Goal: Transaction & Acquisition: Purchase product/service

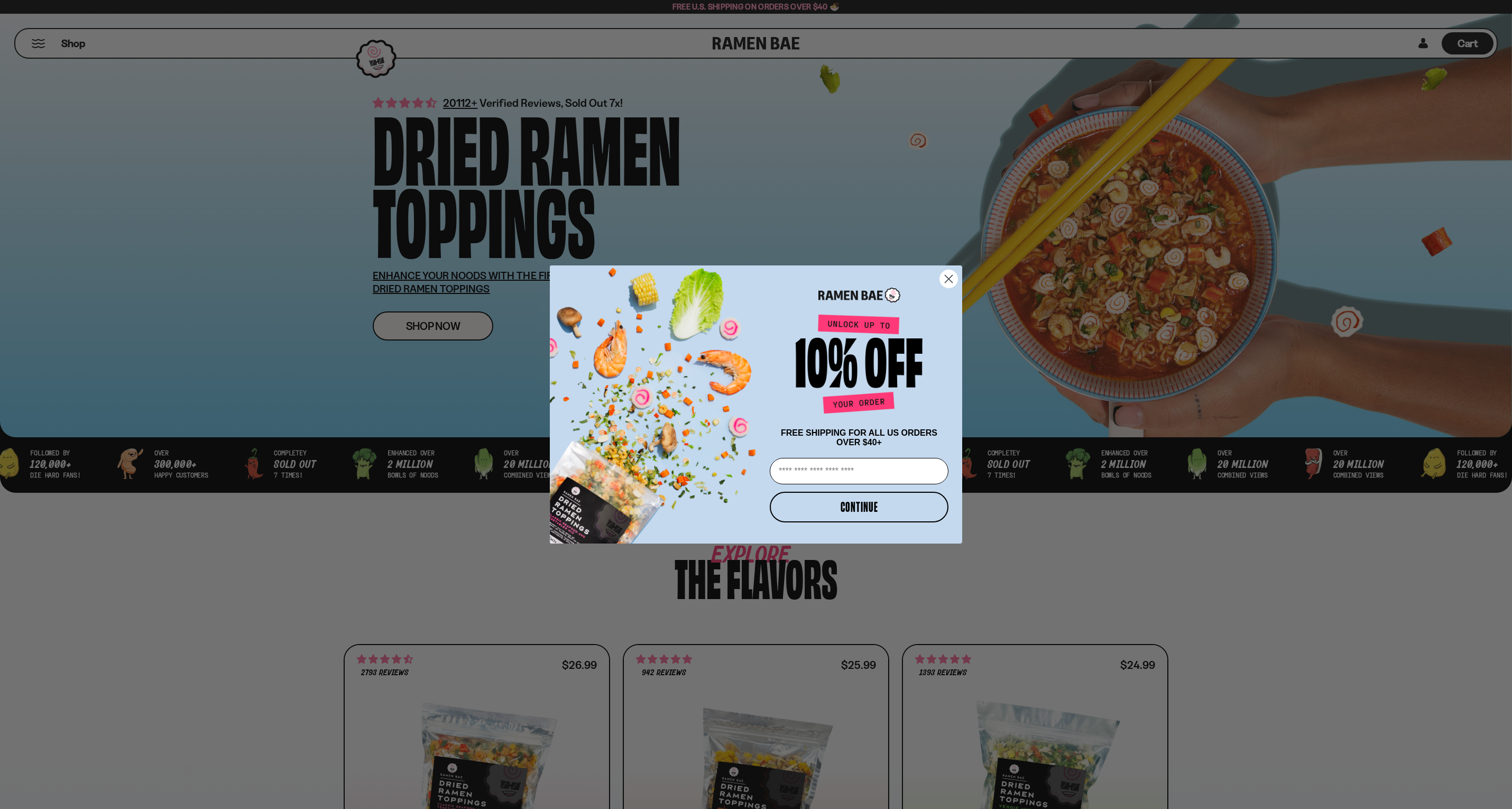
click at [873, 478] on input "Email" at bounding box center [859, 471] width 179 height 26
type input "**********"
click at [858, 476] on input "**********" at bounding box center [859, 471] width 179 height 26
click at [882, 472] on input "**********" at bounding box center [859, 471] width 179 height 26
click at [901, 423] on div "FREE SHIPPING FOR ALL US ORDERS OVER $40+" at bounding box center [859, 438] width 185 height 29
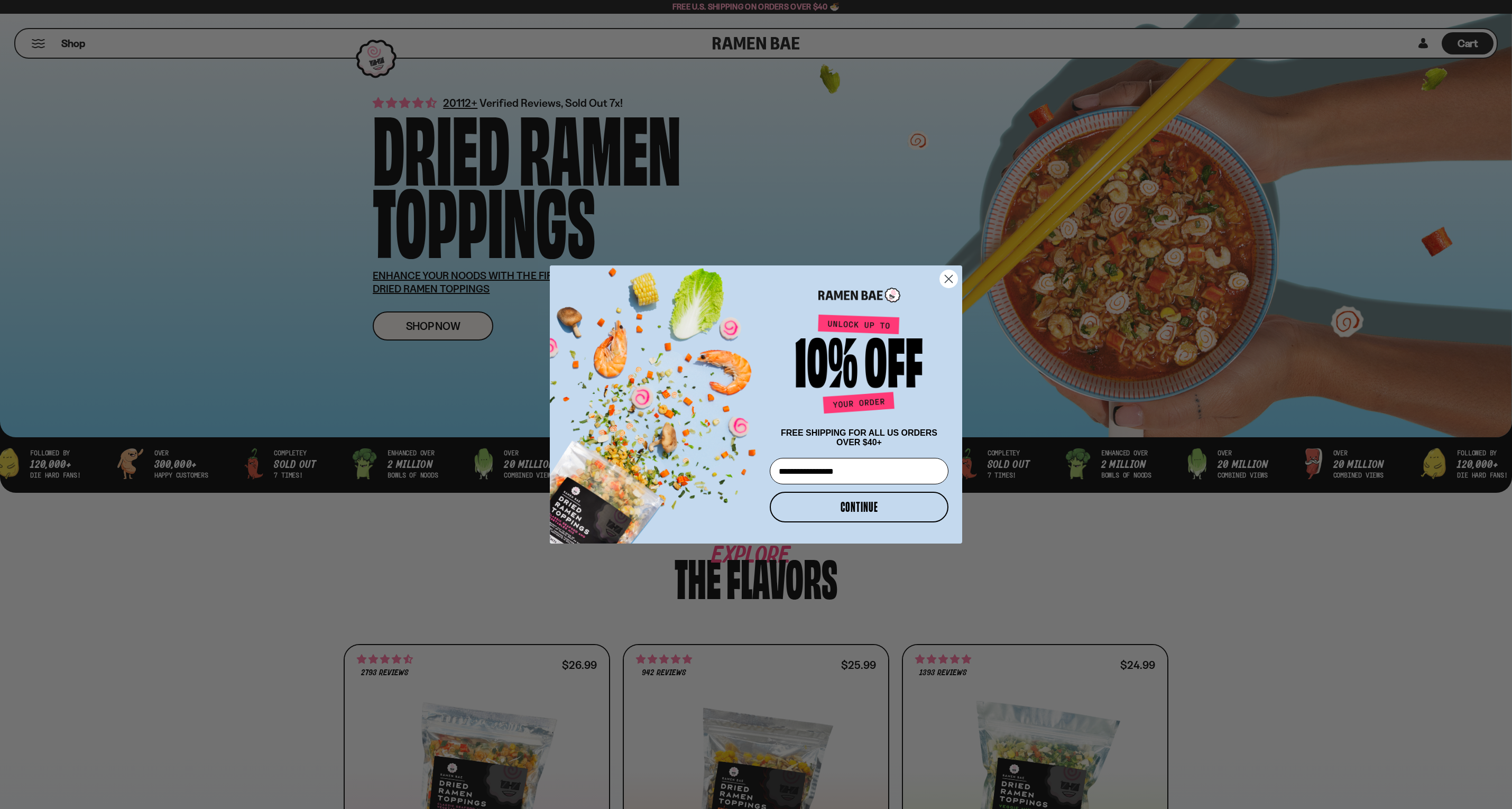
click at [894, 511] on button "CONTINUE" at bounding box center [859, 507] width 179 height 31
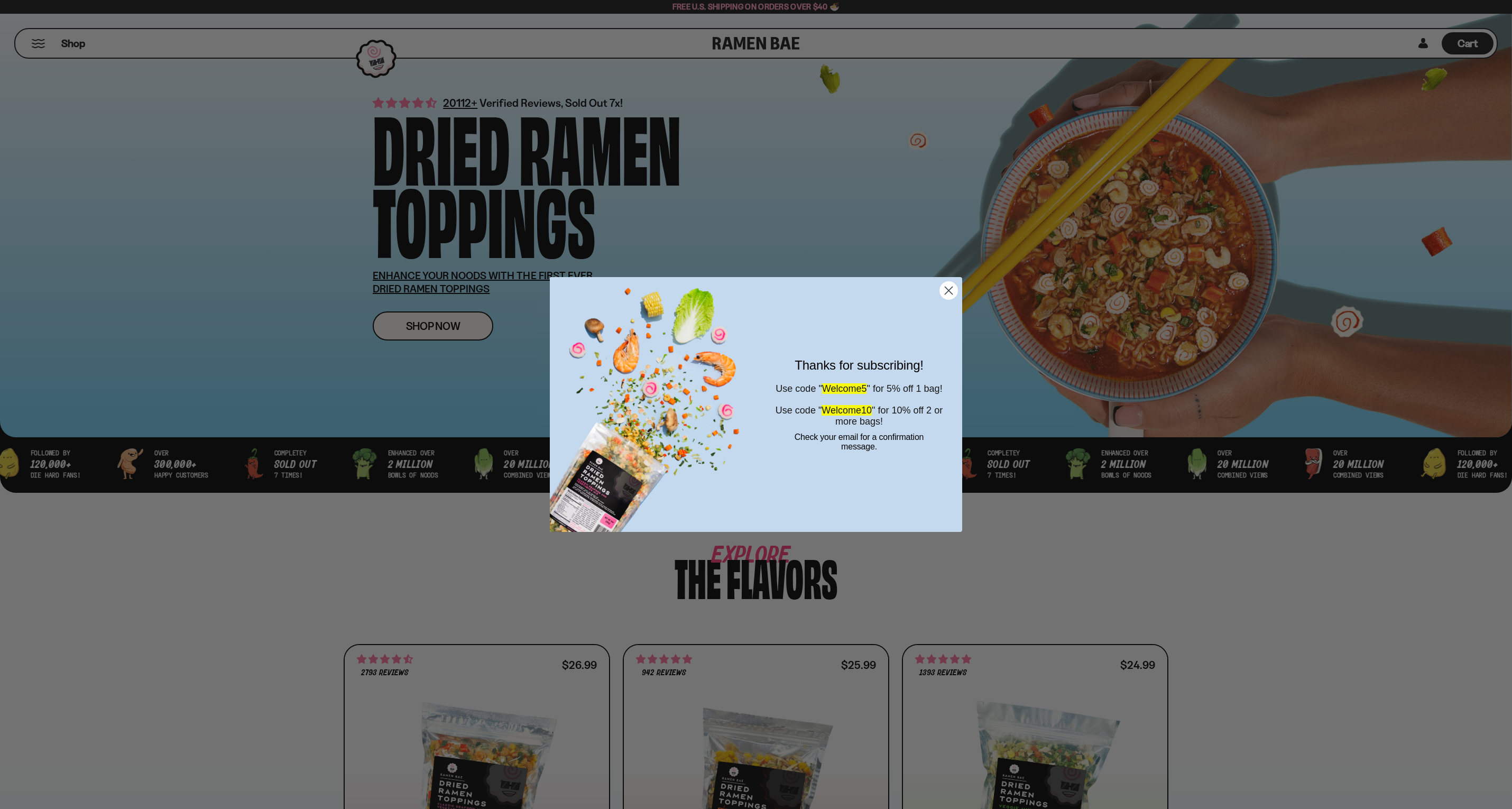
click at [872, 415] on span "Welcome10" at bounding box center [846, 410] width 50 height 11
copy span "Welcome10"
click at [942, 288] on circle "Close dialog" at bounding box center [949, 290] width 18 height 18
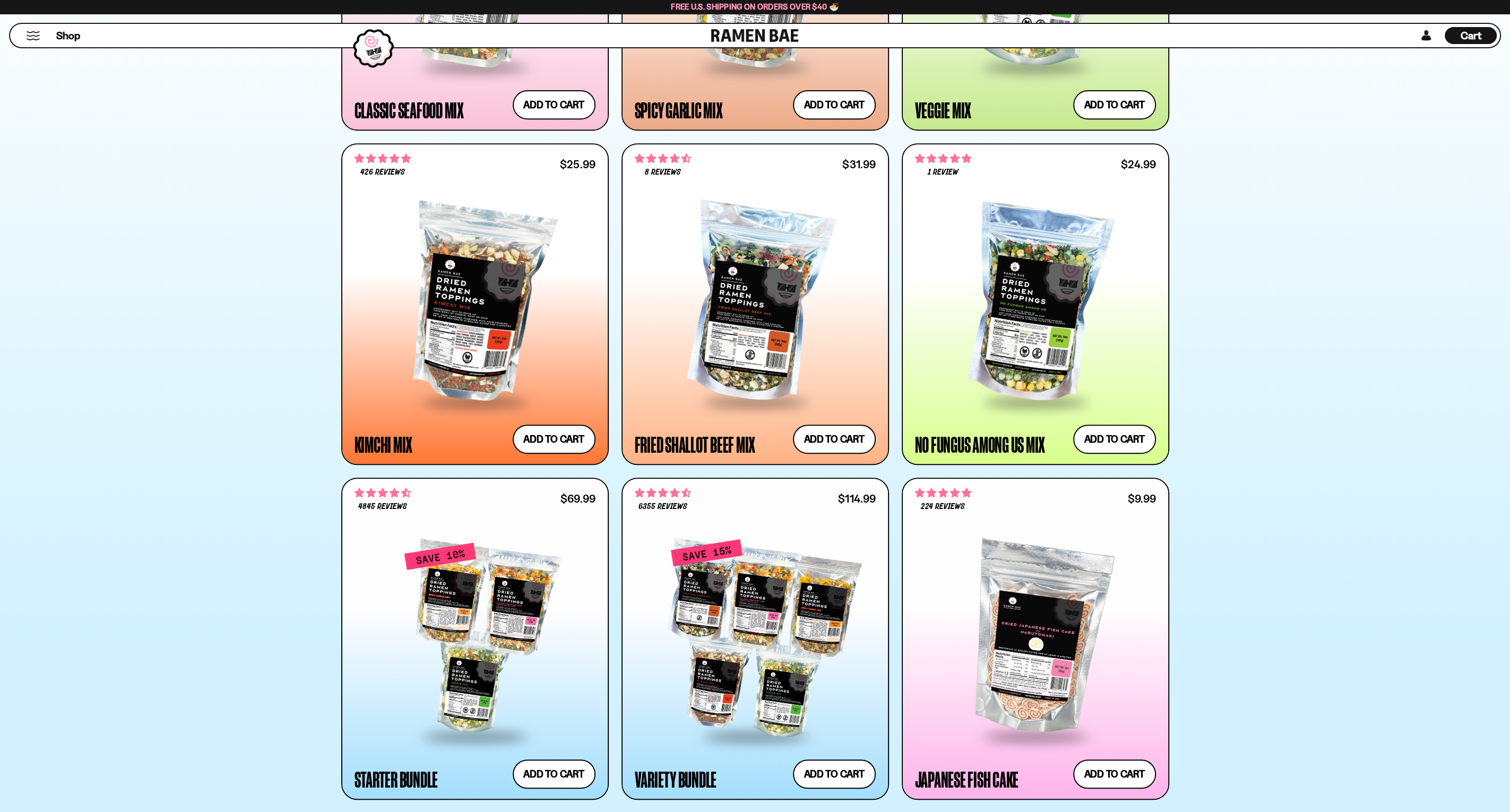
scroll to position [1061, 0]
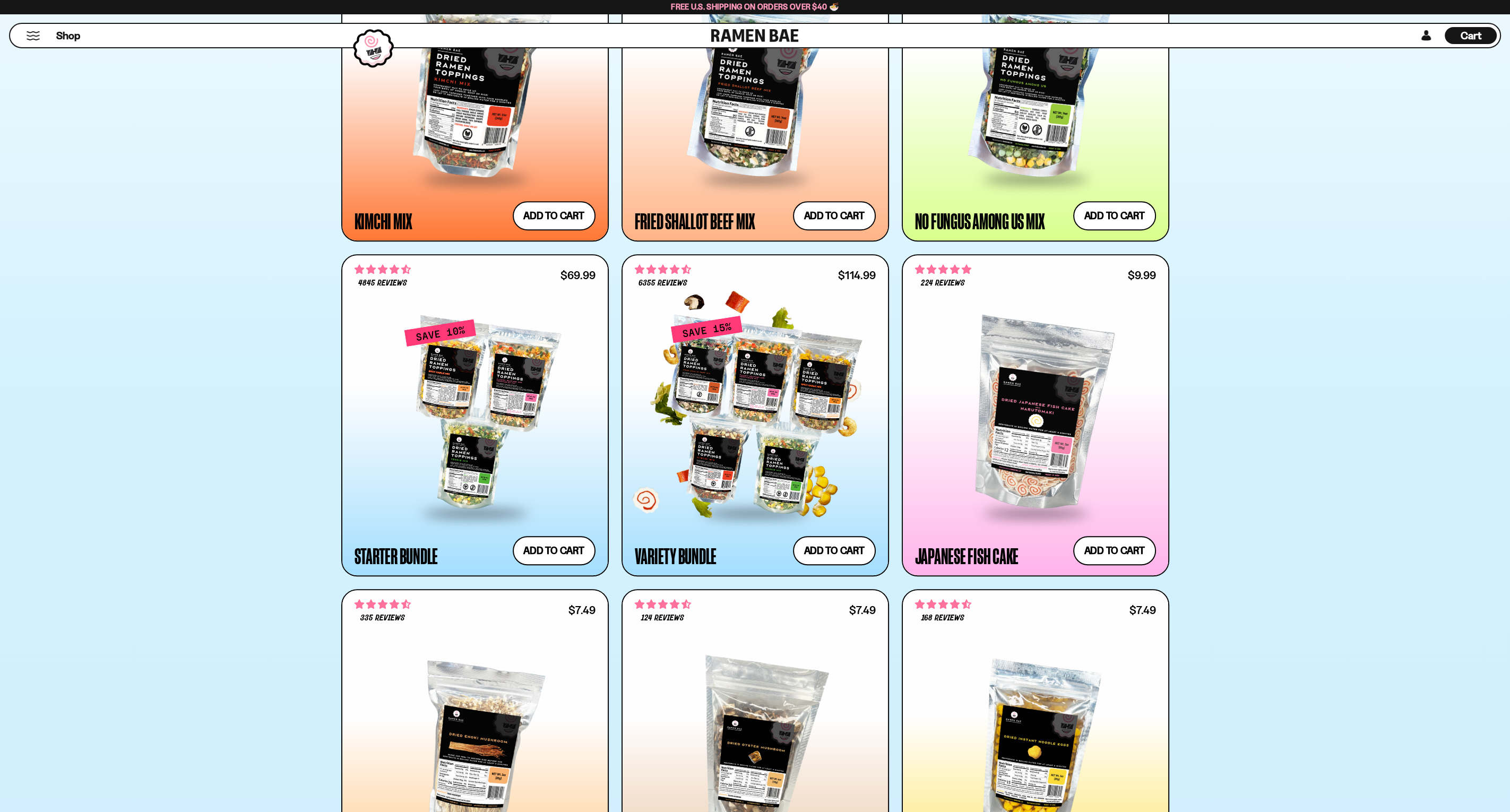
click at [787, 369] on div at bounding box center [754, 415] width 241 height 193
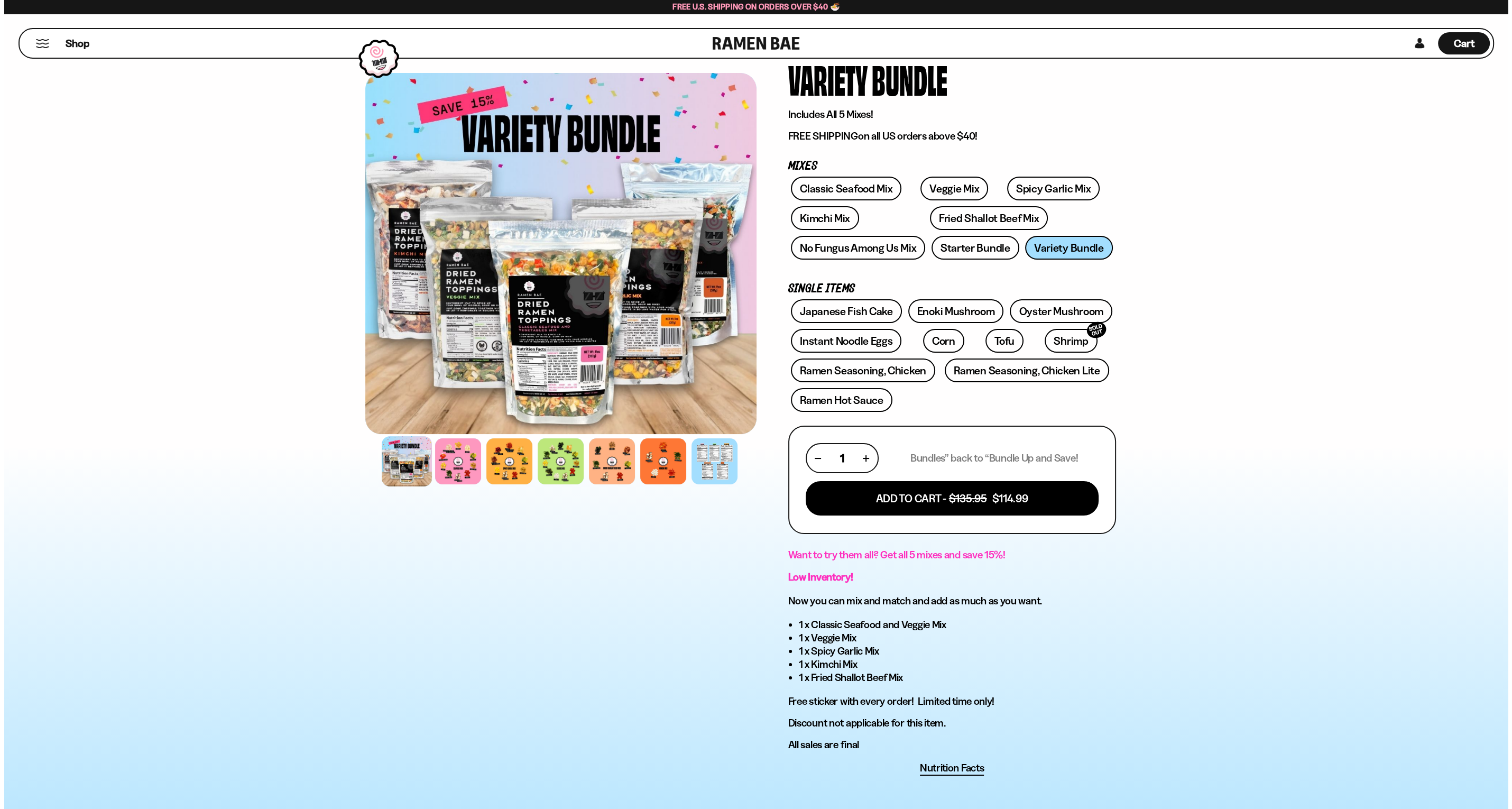
scroll to position [53, 0]
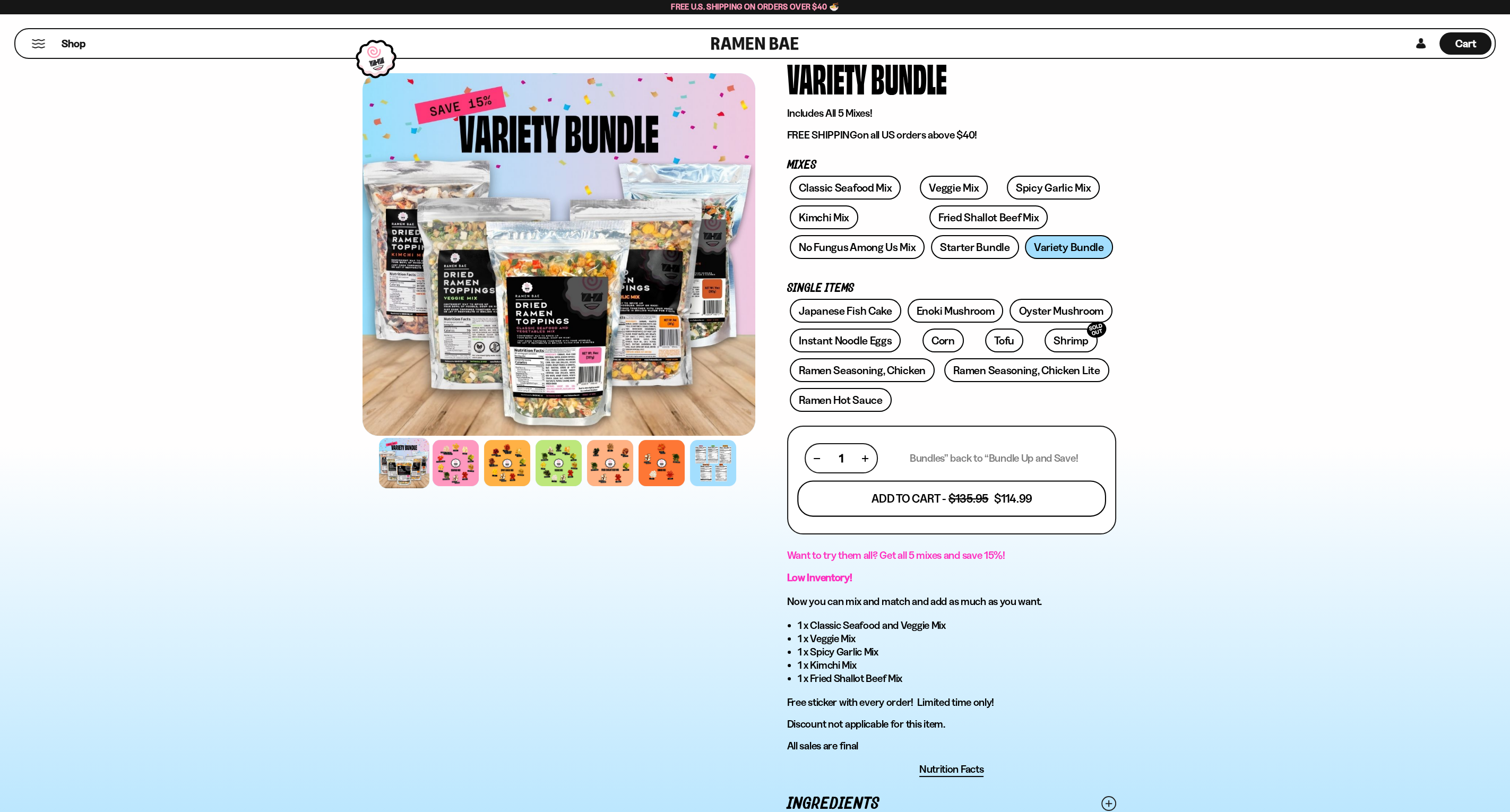
click at [1048, 489] on button "Add To Cart - $135.95 $114.99" at bounding box center [951, 498] width 309 height 36
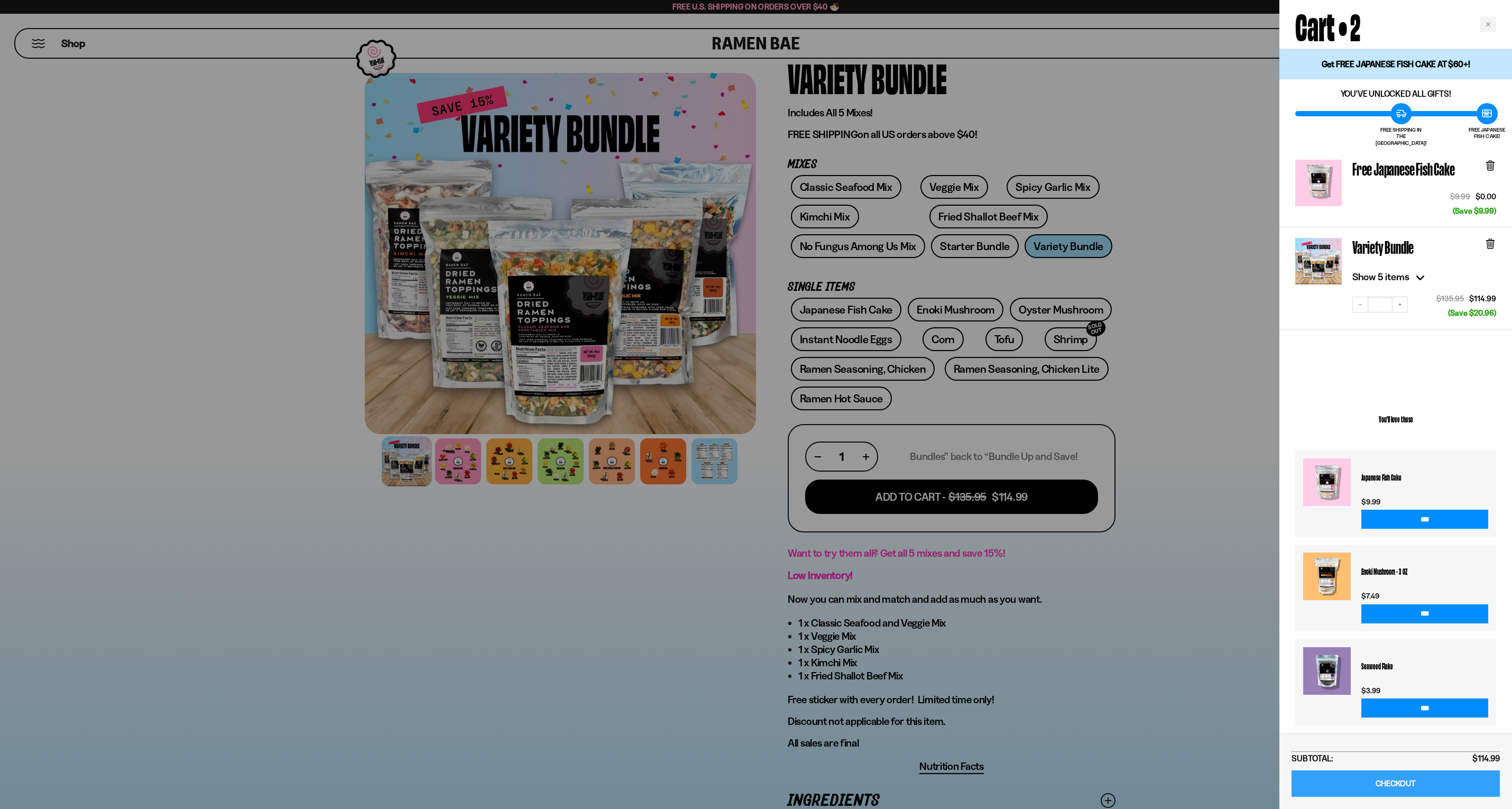
click at [1369, 782] on link "CHECKOUT" at bounding box center [1396, 783] width 208 height 27
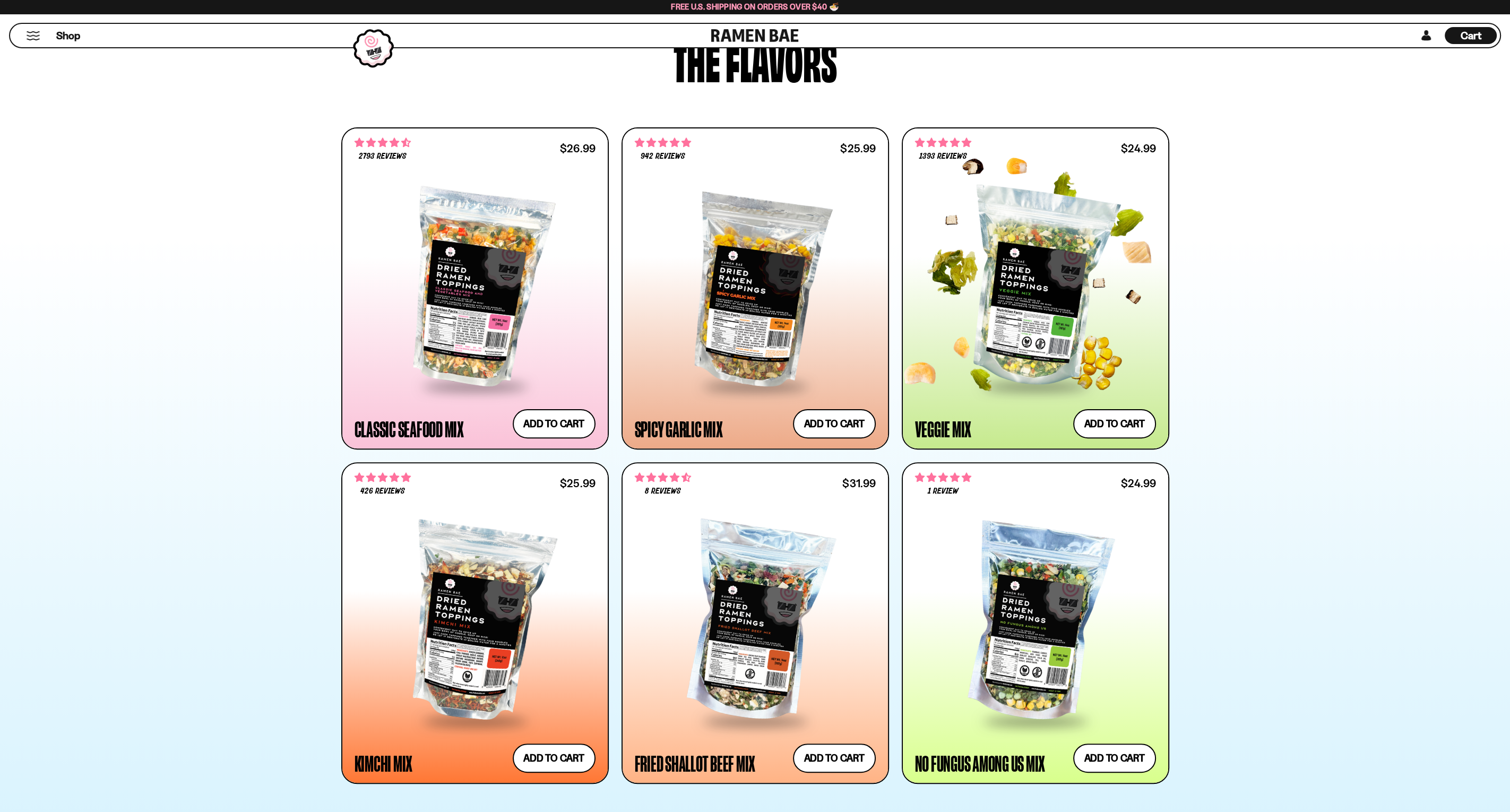
scroll to position [531, 0]
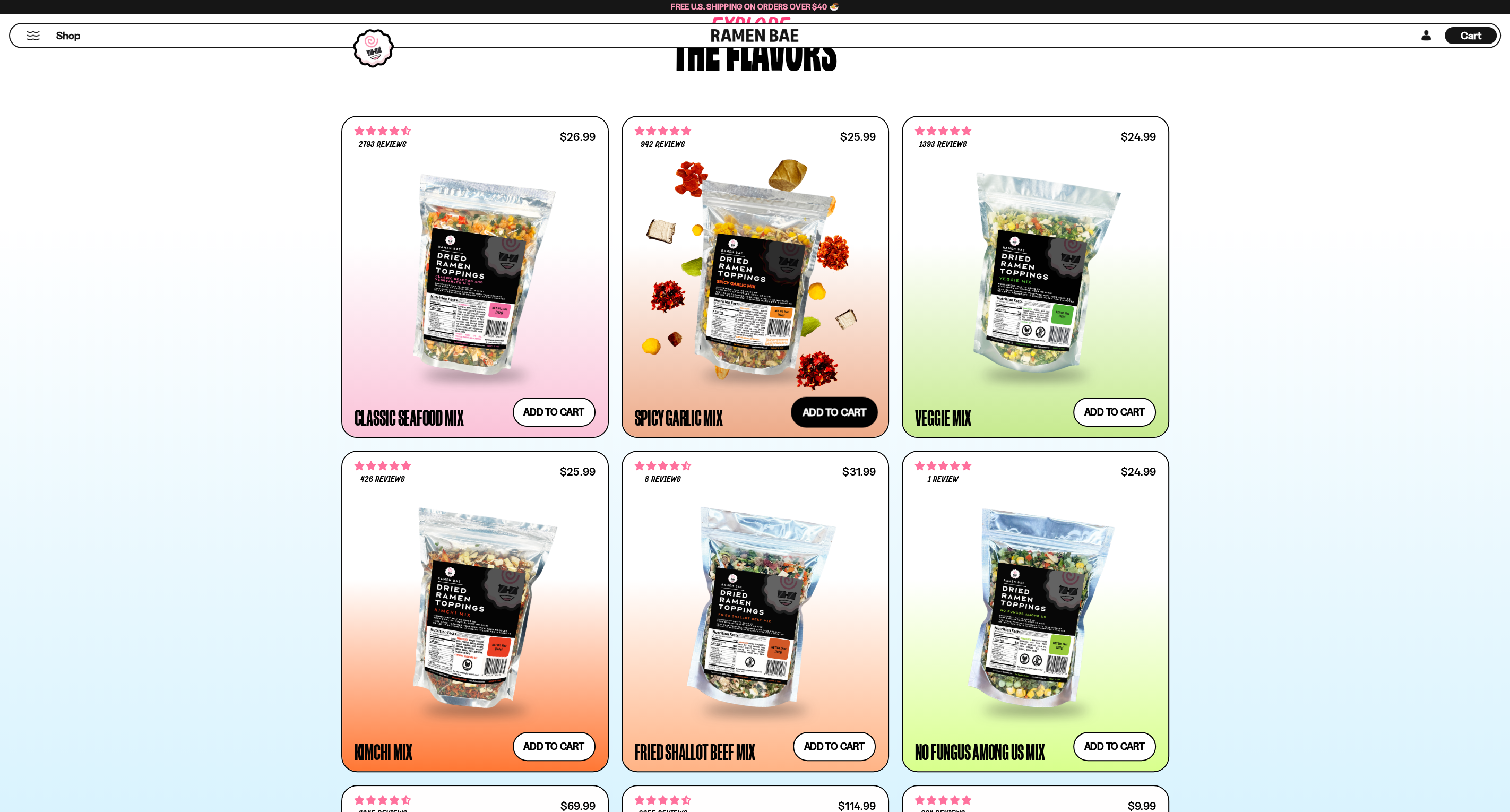
click at [839, 415] on button "Add to cart Add — Regular price $25.99 Regular price Sale price $25.99 Unit pri…" at bounding box center [834, 411] width 87 height 31
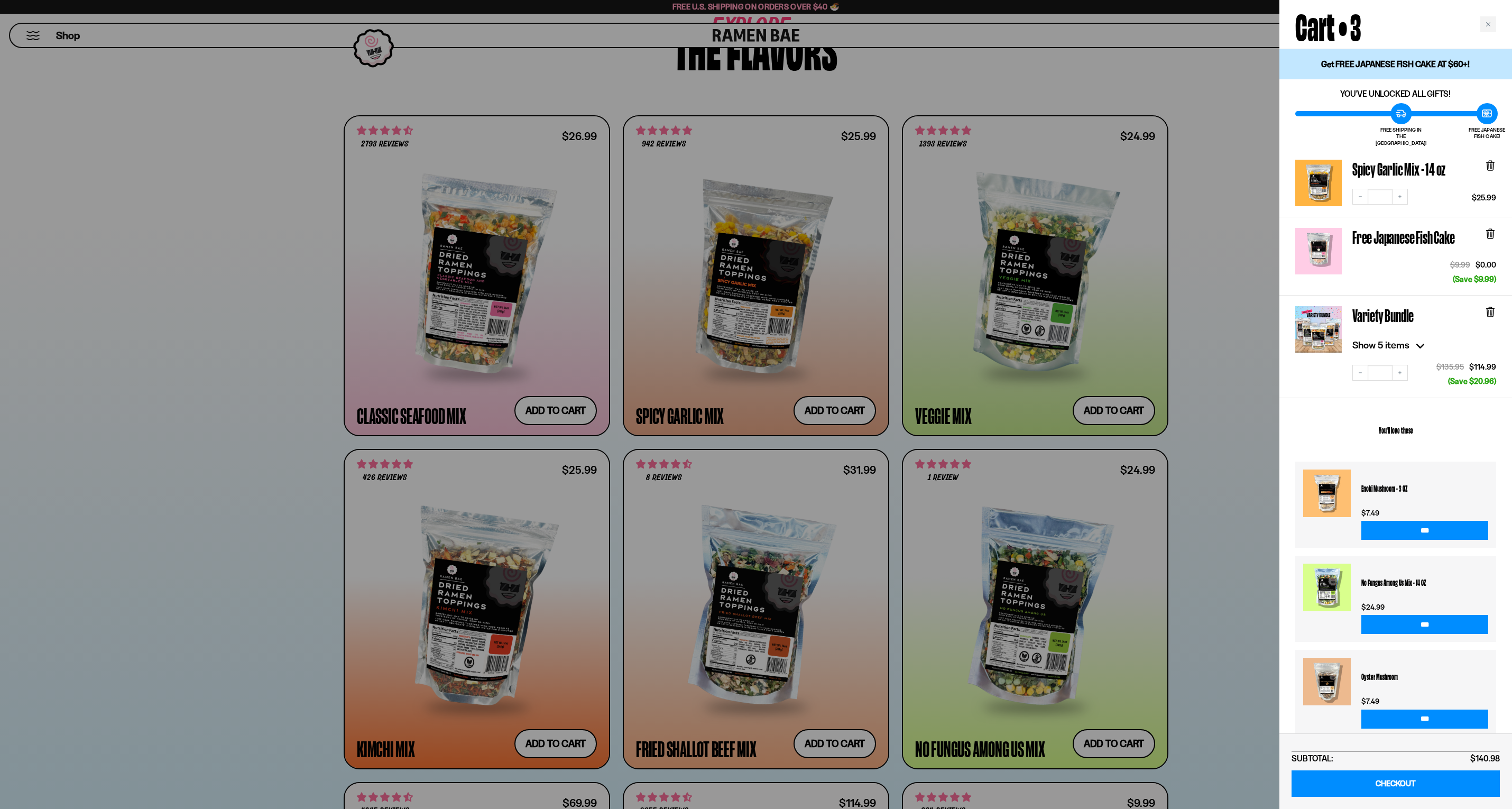
click at [1412, 337] on icon at bounding box center [1420, 345] width 17 height 17
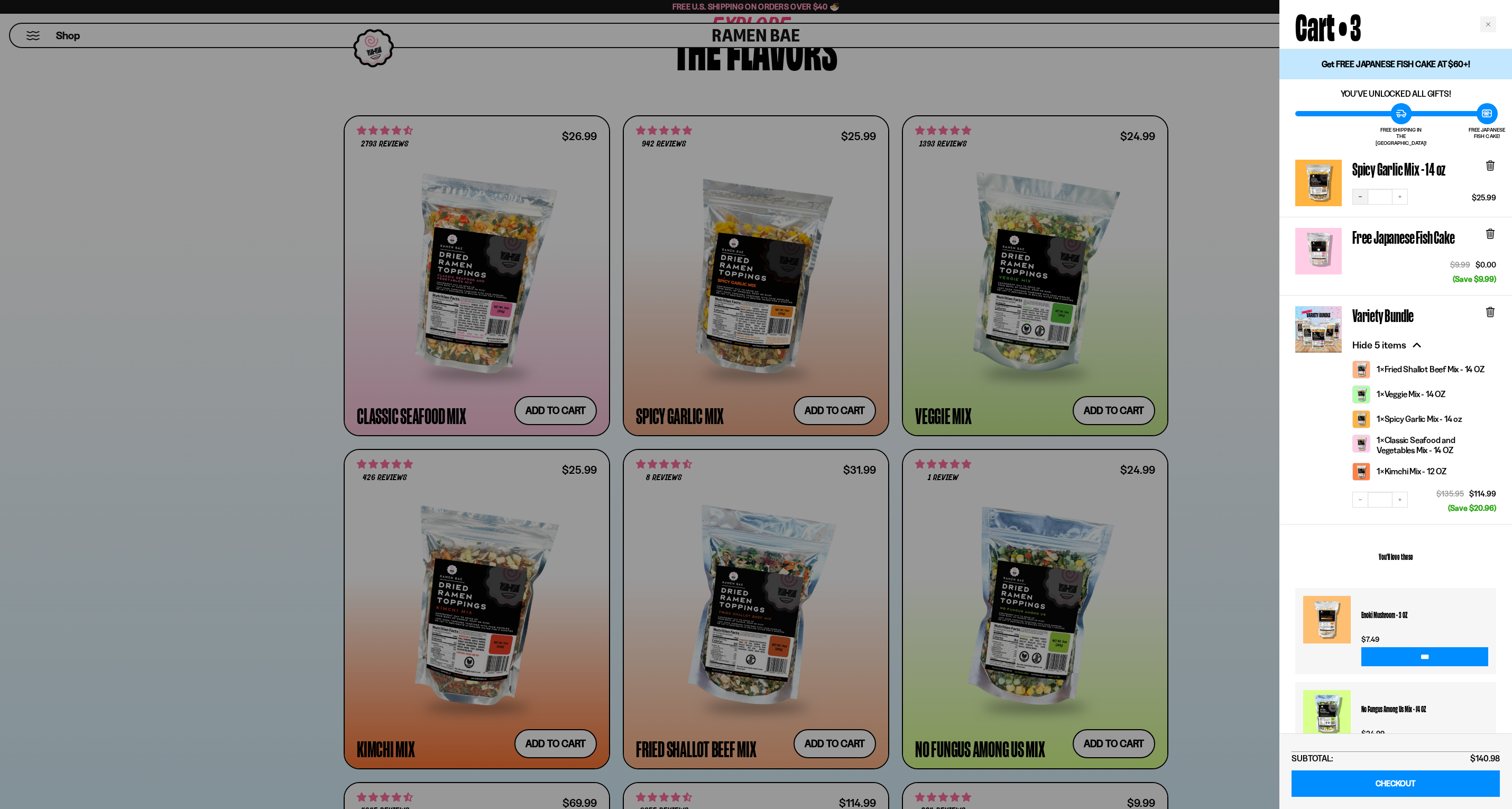
click at [1356, 193] on button "Decrease quantity" at bounding box center [1360, 196] width 16 height 16
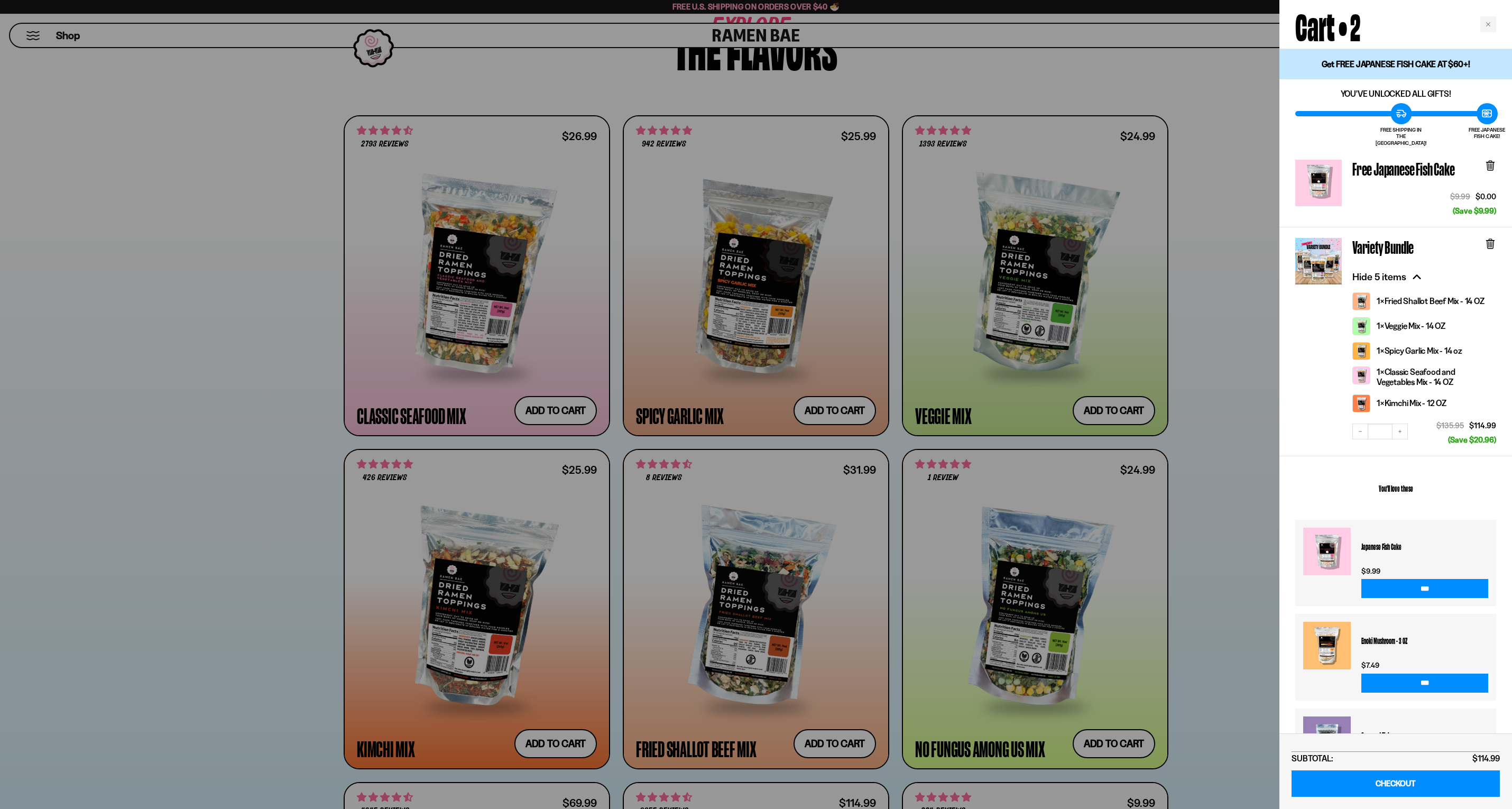
click at [1183, 710] on div at bounding box center [756, 404] width 1512 height 809
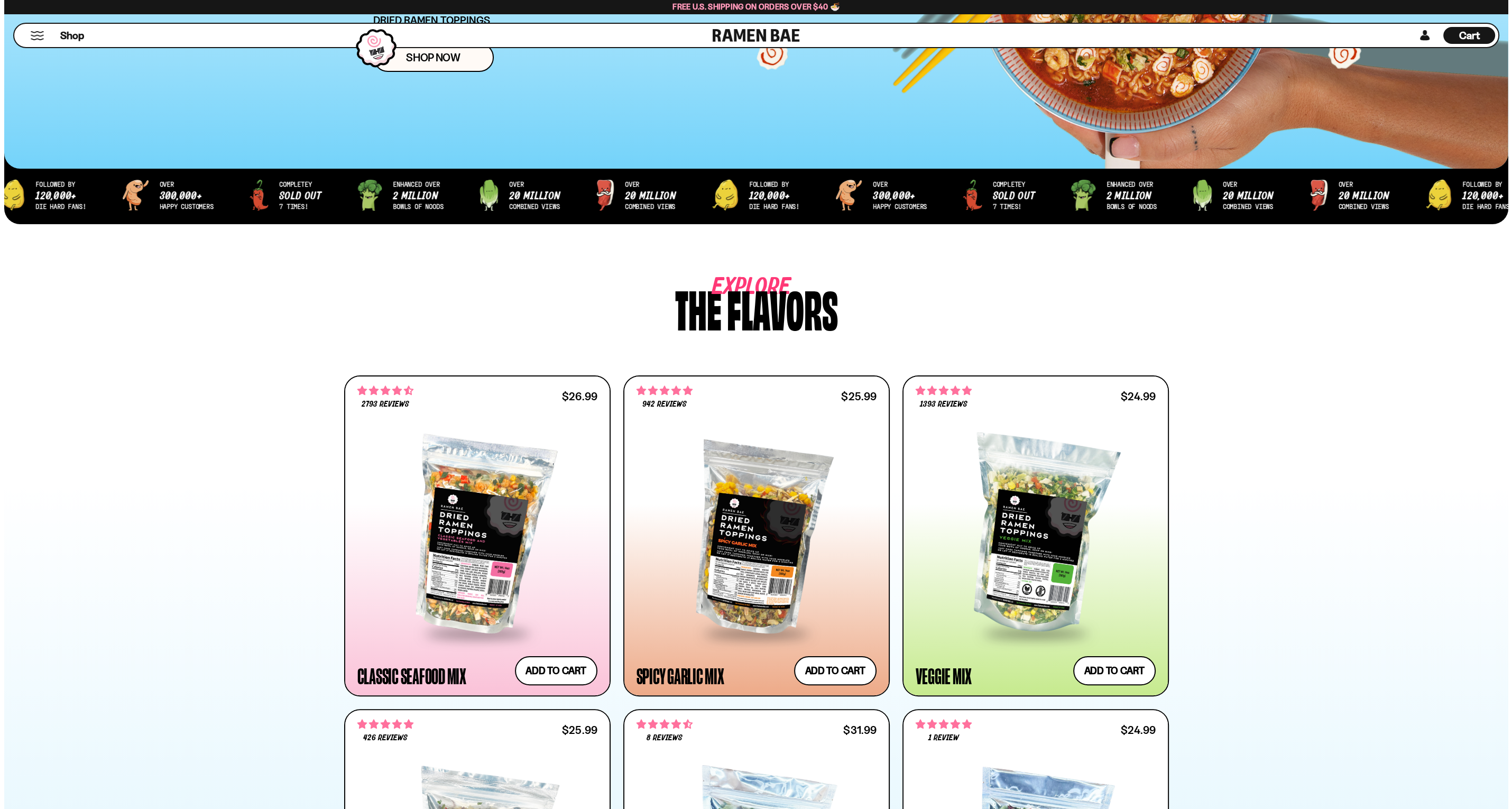
scroll to position [264, 0]
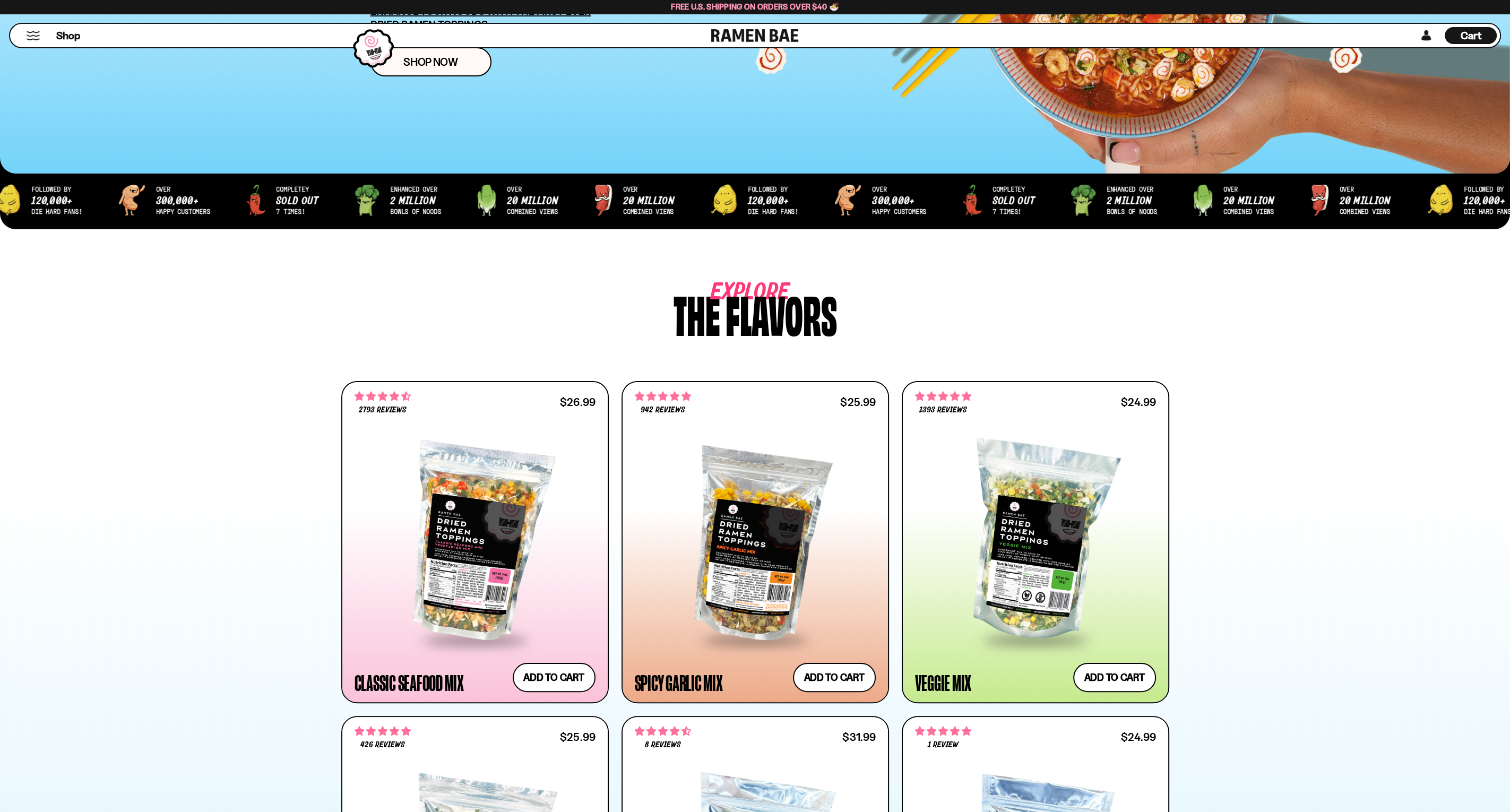
click at [1473, 30] on span "Cart" at bounding box center [1471, 36] width 21 height 12
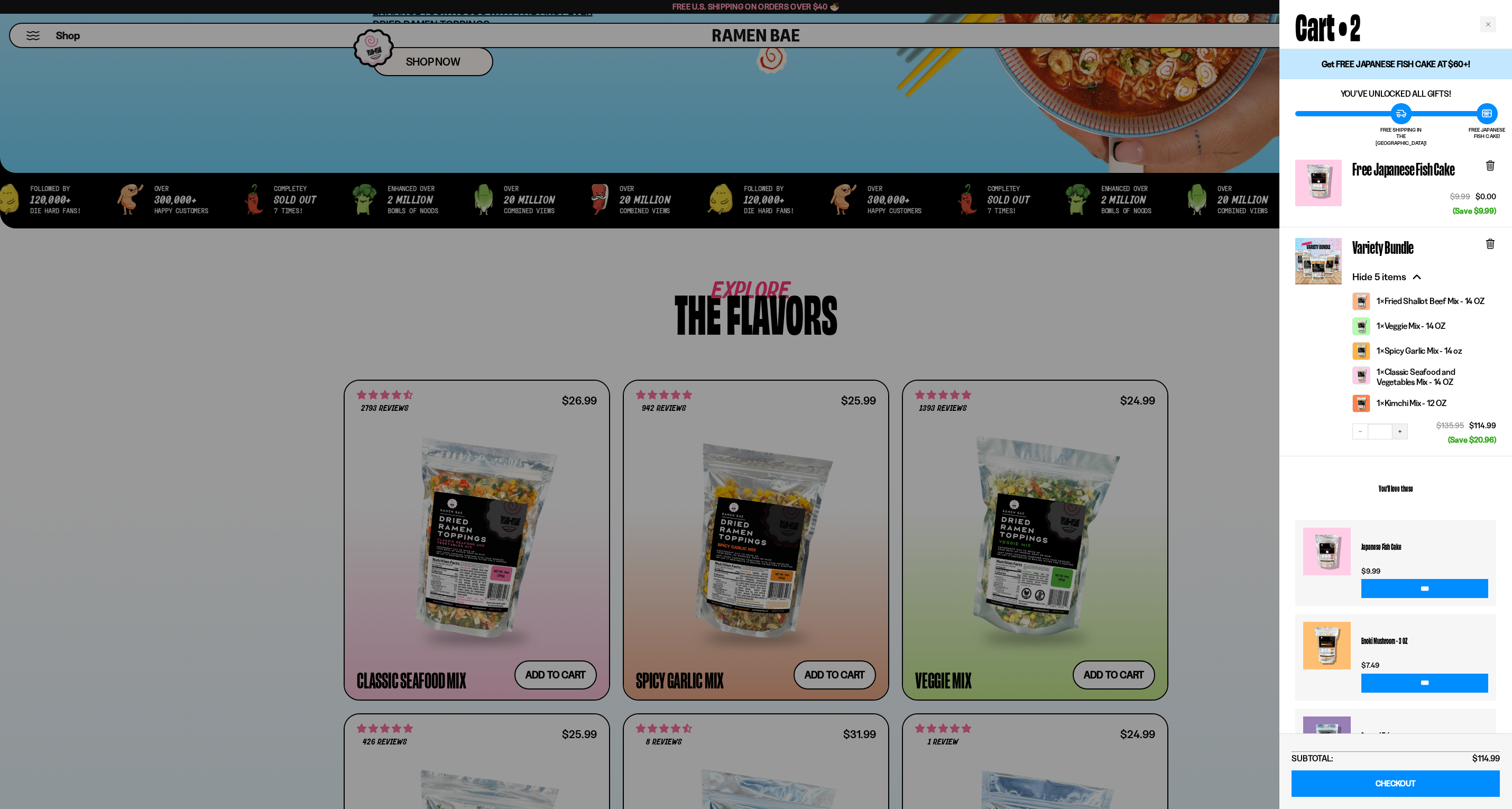
click at [1401, 428] on icon "Increase quantity" at bounding box center [1399, 431] width 6 height 6
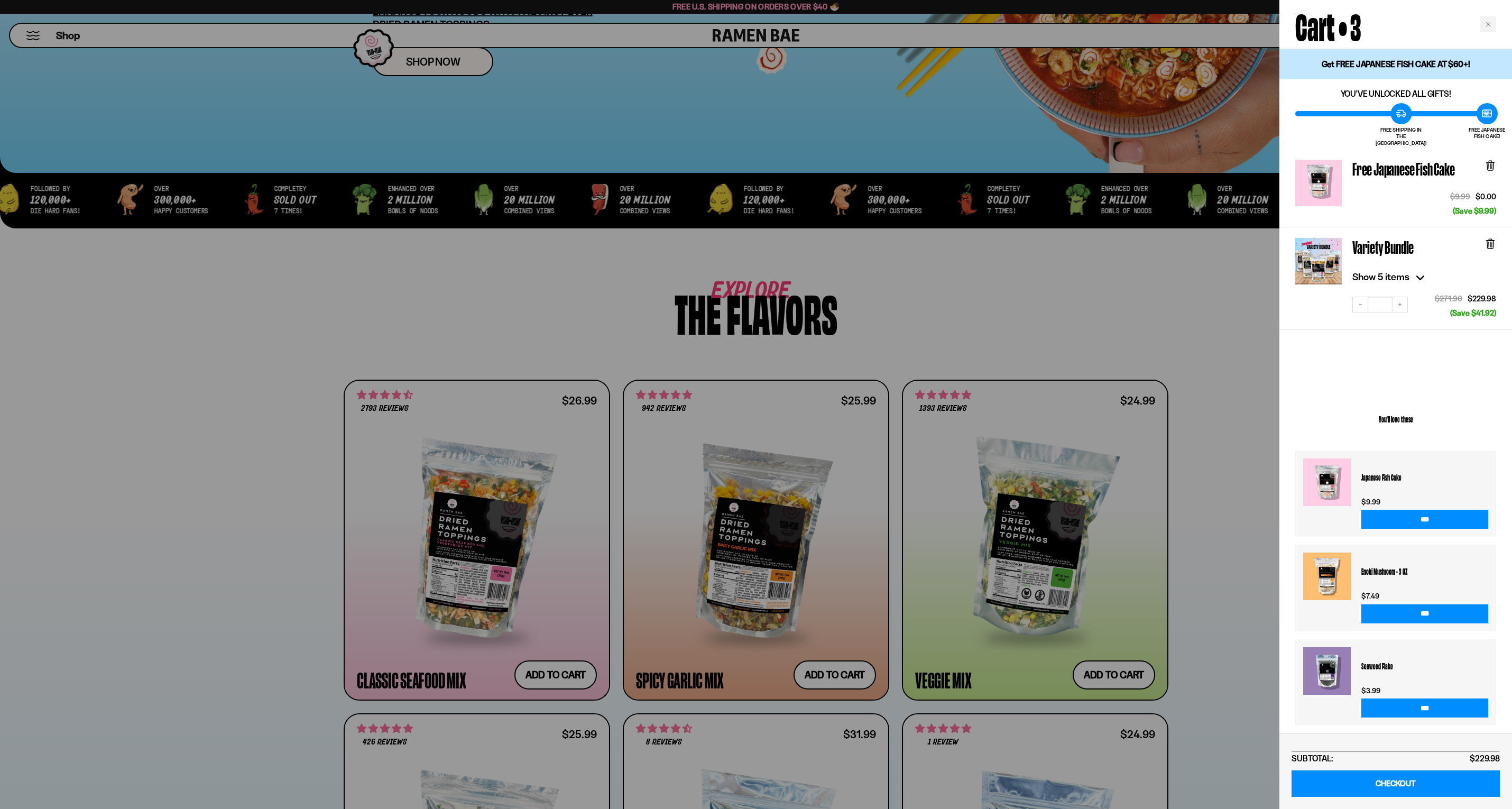
click at [1413, 268] on icon at bounding box center [1420, 277] width 17 height 17
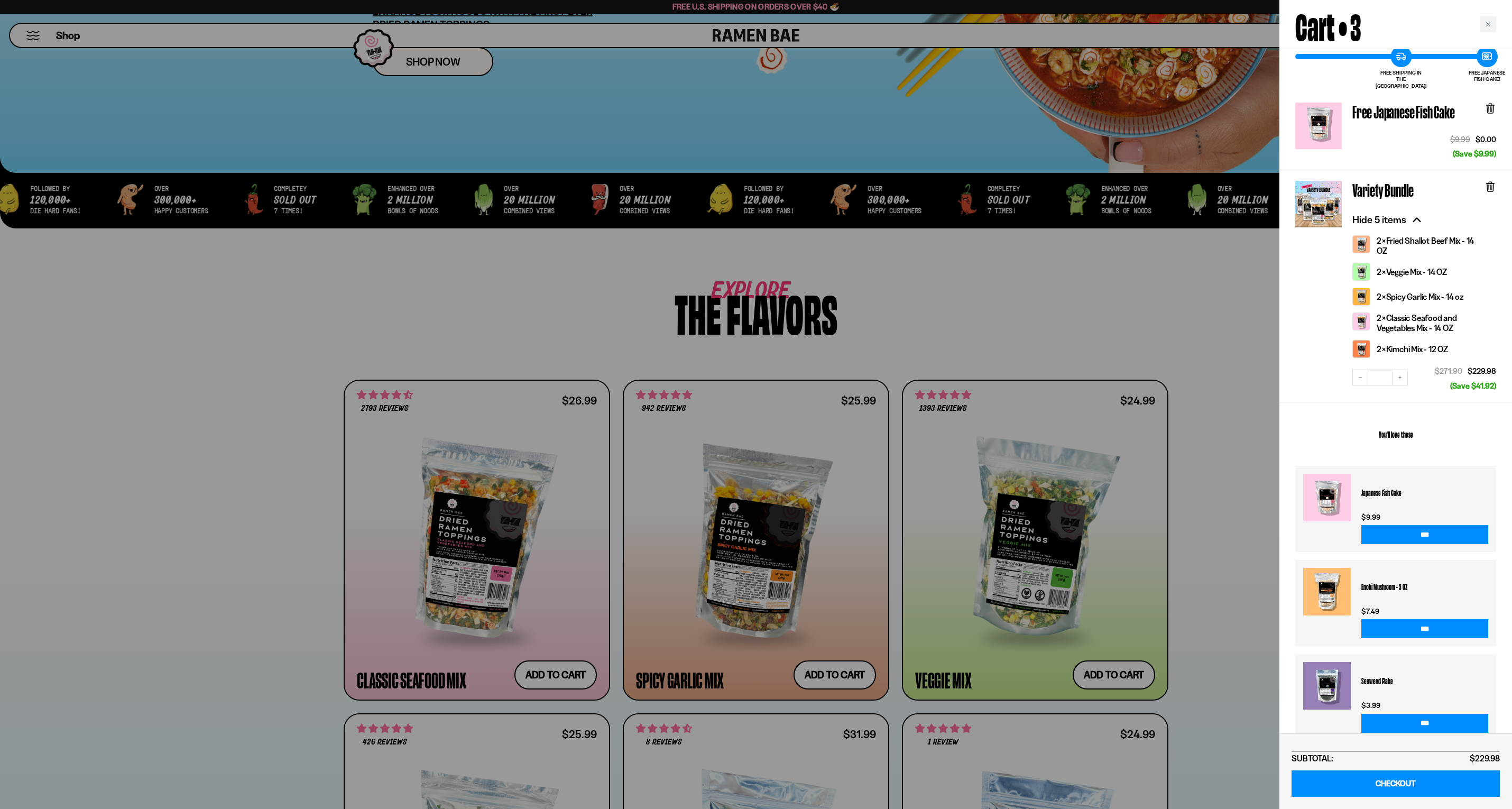
scroll to position [60, 0]
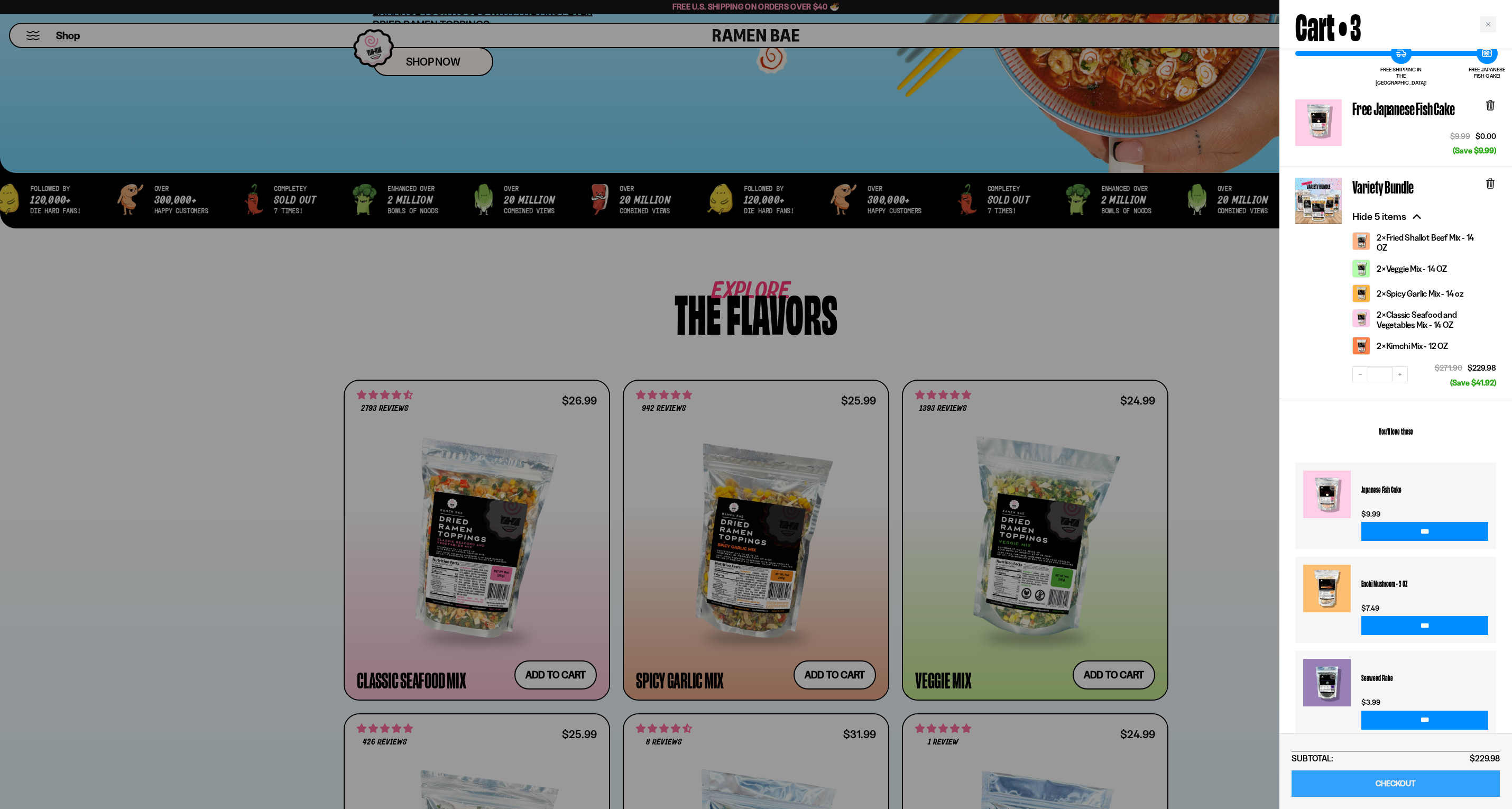
click at [1420, 778] on link "CHECKOUT" at bounding box center [1396, 783] width 208 height 27
